Goal: Book appointment/travel/reservation

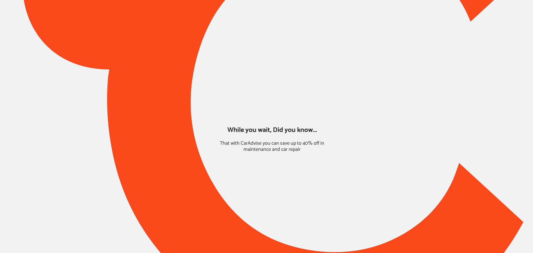
type input "*****"
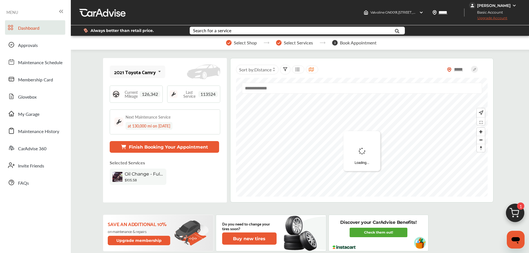
click at [152, 148] on button "Finish Booking Your Appointment" at bounding box center [164, 147] width 109 height 12
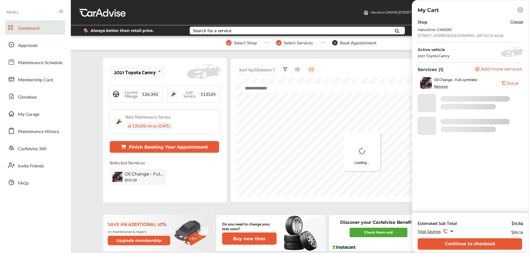
click at [403, 219] on button "Continue to checkout" at bounding box center [470, 243] width 104 height 11
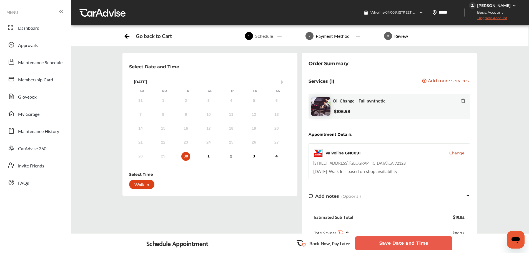
click at [403, 219] on button "Save Date and Time" at bounding box center [403, 243] width 97 height 14
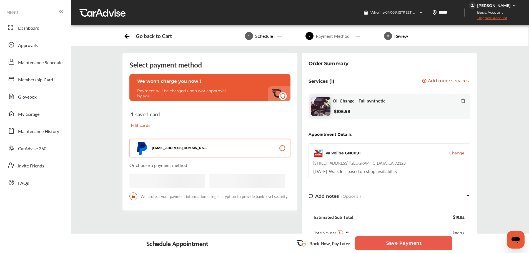
click at [401, 219] on button "Save Payment" at bounding box center [403, 243] width 97 height 14
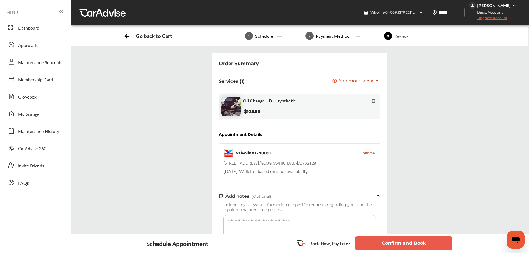
click at [403, 219] on button "Confirm and Book" at bounding box center [403, 243] width 97 height 14
